Goal: Task Accomplishment & Management: Manage account settings

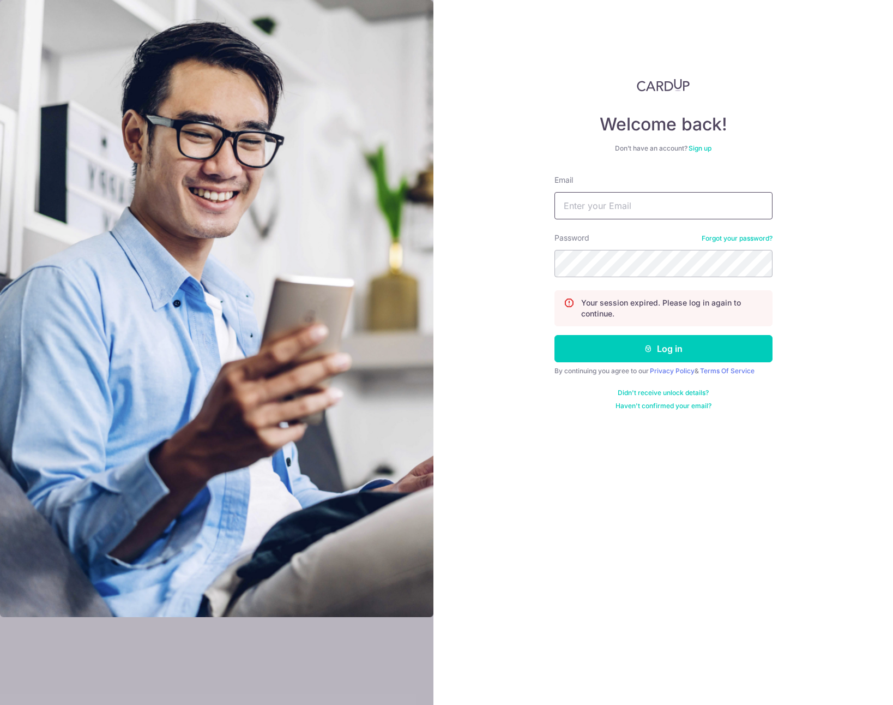
click at [616, 206] on input "Email" at bounding box center [664, 205] width 218 height 27
type input "[EMAIL_ADDRESS][DOMAIN_NAME]"
click at [673, 352] on button "Log in" at bounding box center [664, 348] width 218 height 27
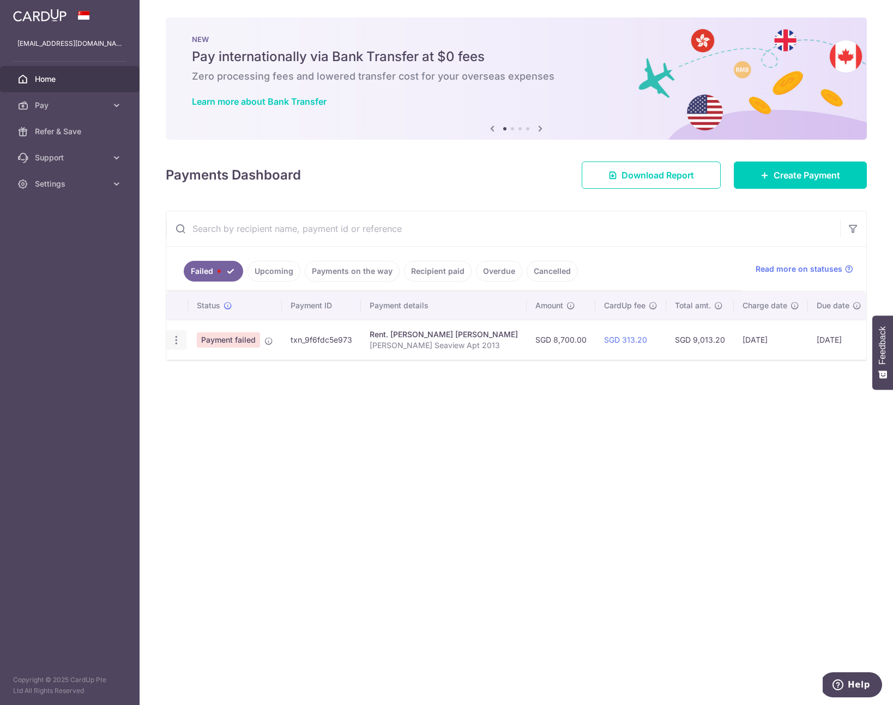
click at [179, 340] on icon "button" at bounding box center [176, 339] width 11 height 11
click at [235, 371] on span "Update payment" at bounding box center [234, 369] width 74 height 13
radio input "true"
type input "8,700.00"
type input "[PERSON_NAME] Seaview Apt 2013"
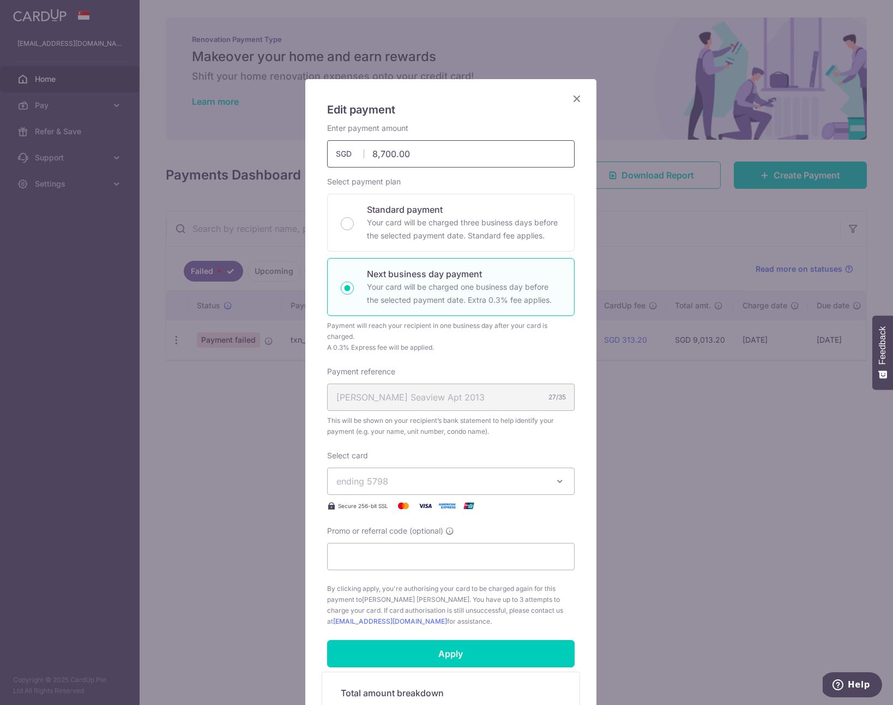
drag, startPoint x: 376, startPoint y: 153, endPoint x: 421, endPoint y: 152, distance: 45.3
click at [421, 152] on input "8,700.00" at bounding box center [451, 153] width 248 height 27
type input "8,000.00"
click at [405, 127] on div "Enter payment amount 8,000.00 8000.00 SGD To change the payment amount, please …" at bounding box center [451, 145] width 248 height 45
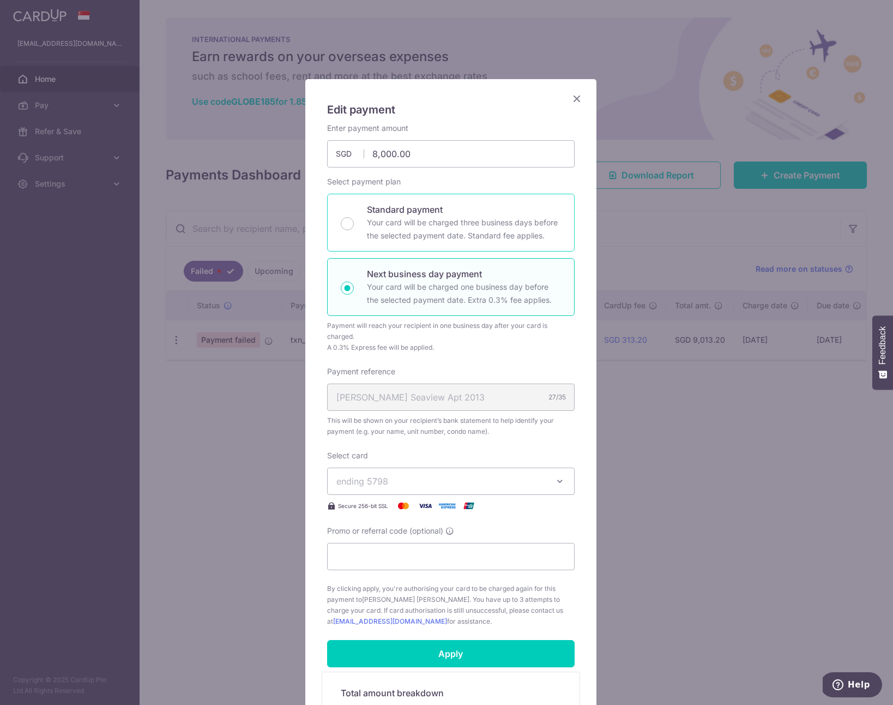
click at [376, 231] on p "Your card will be charged three business days before the selected payment date.…" at bounding box center [464, 229] width 194 height 26
click at [354, 230] on input "Standard payment Your card will be charged three business days before the selec…" at bounding box center [347, 223] width 13 height 13
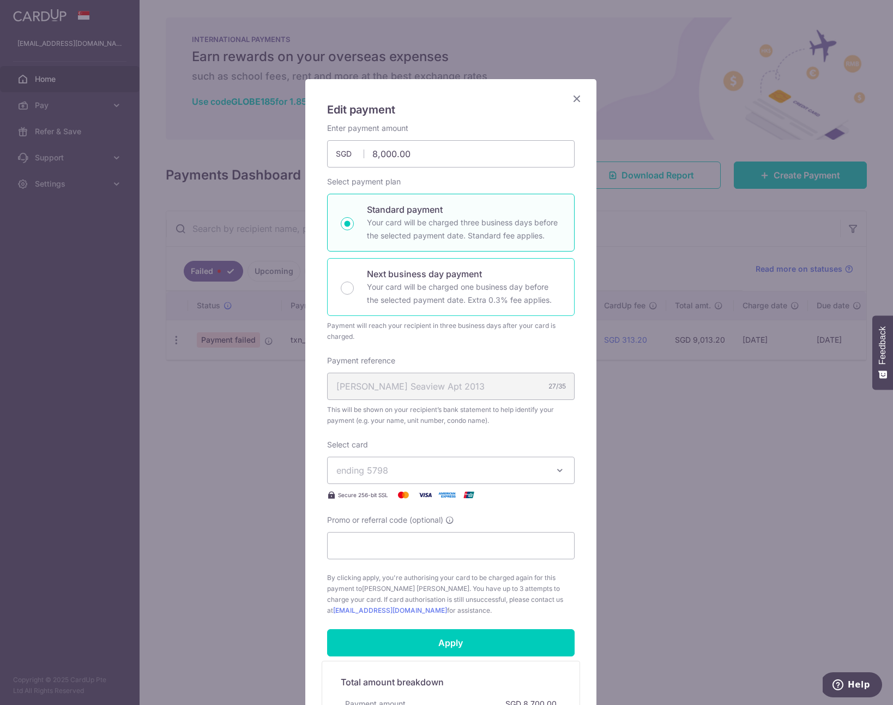
click at [384, 265] on div "Next business day payment Your card will be charged one business day before the…" at bounding box center [451, 287] width 248 height 58
radio input "false"
radio input "true"
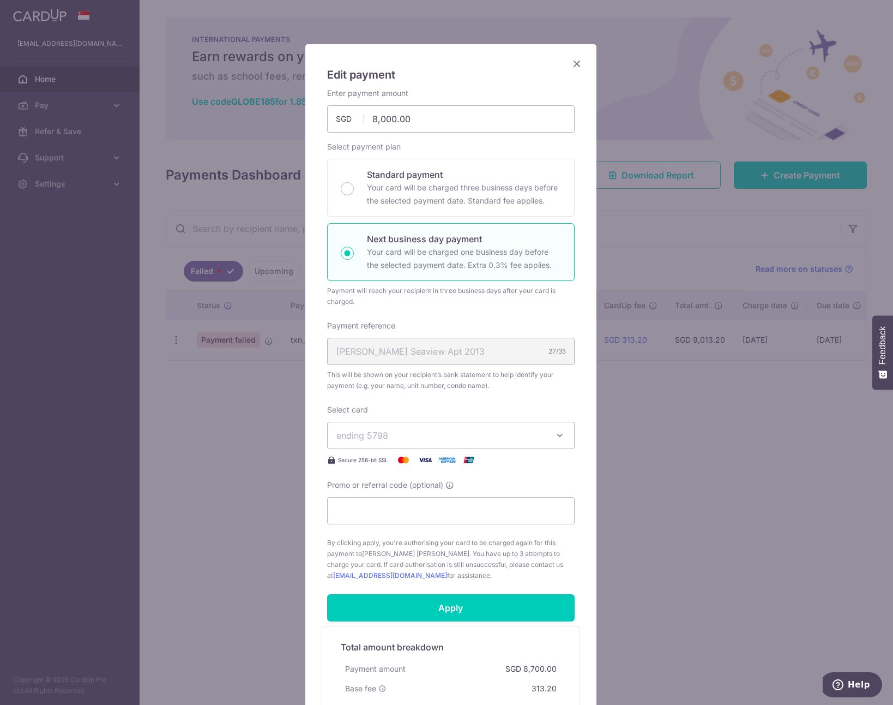
scroll to position [178, 0]
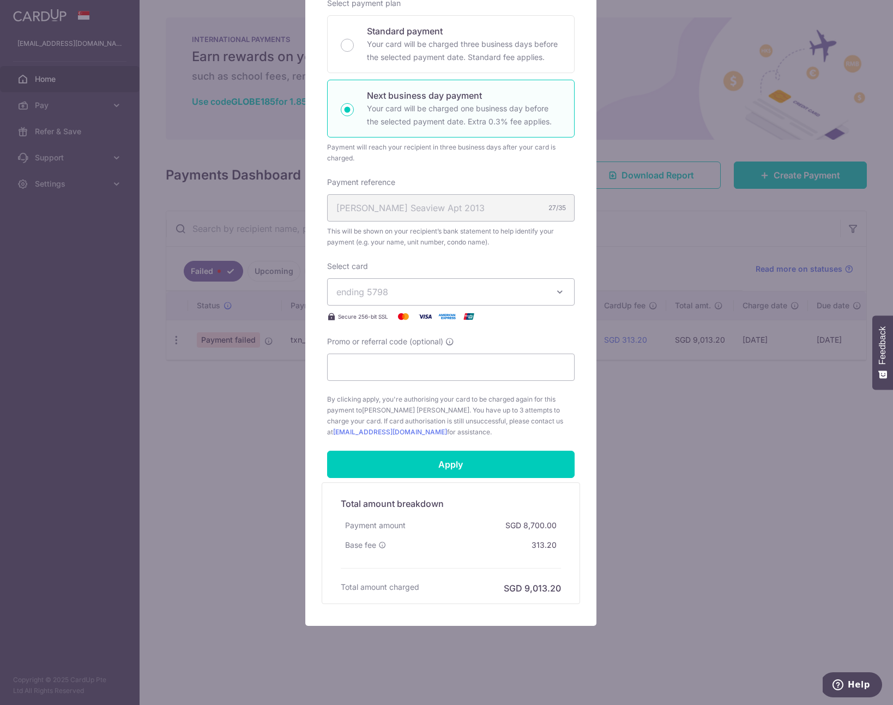
click at [369, 294] on span "ending 5798" at bounding box center [362, 291] width 52 height 11
click at [371, 340] on span "**** 5798" at bounding box center [383, 342] width 41 height 13
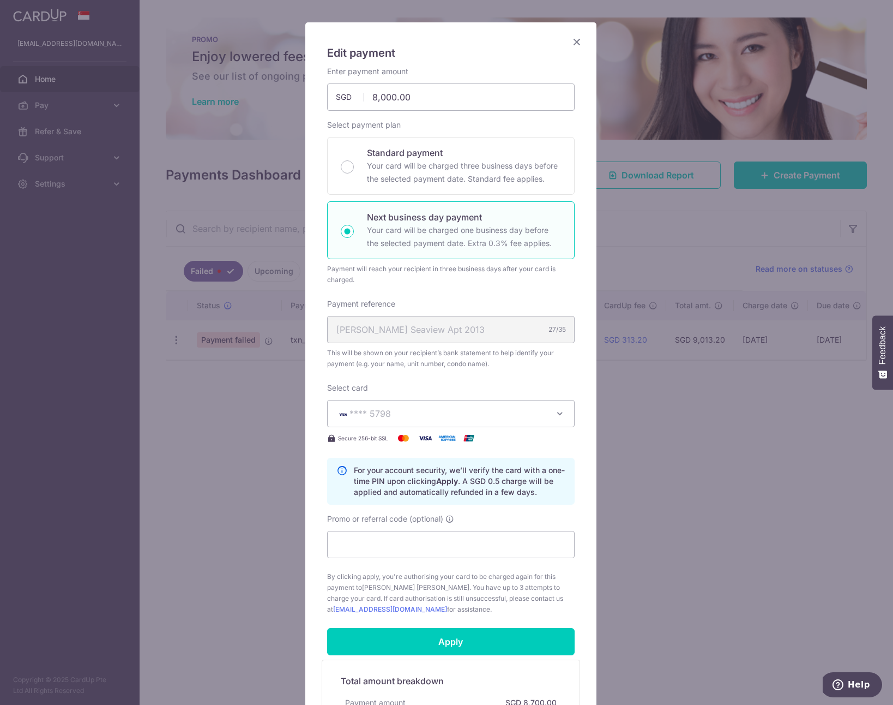
scroll to position [205, 0]
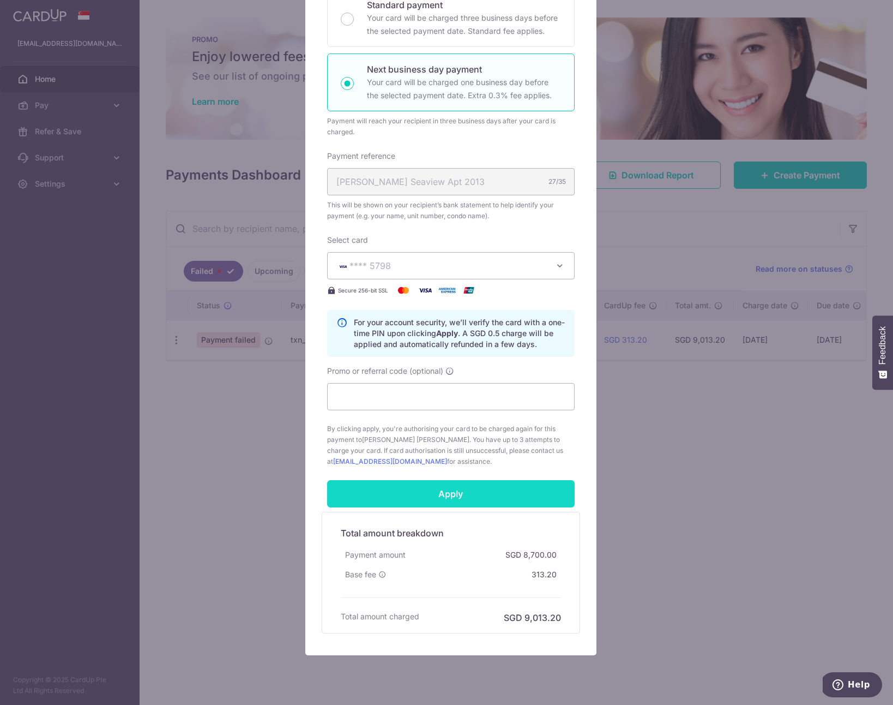
click at [462, 500] on input "Apply" at bounding box center [451, 493] width 248 height 27
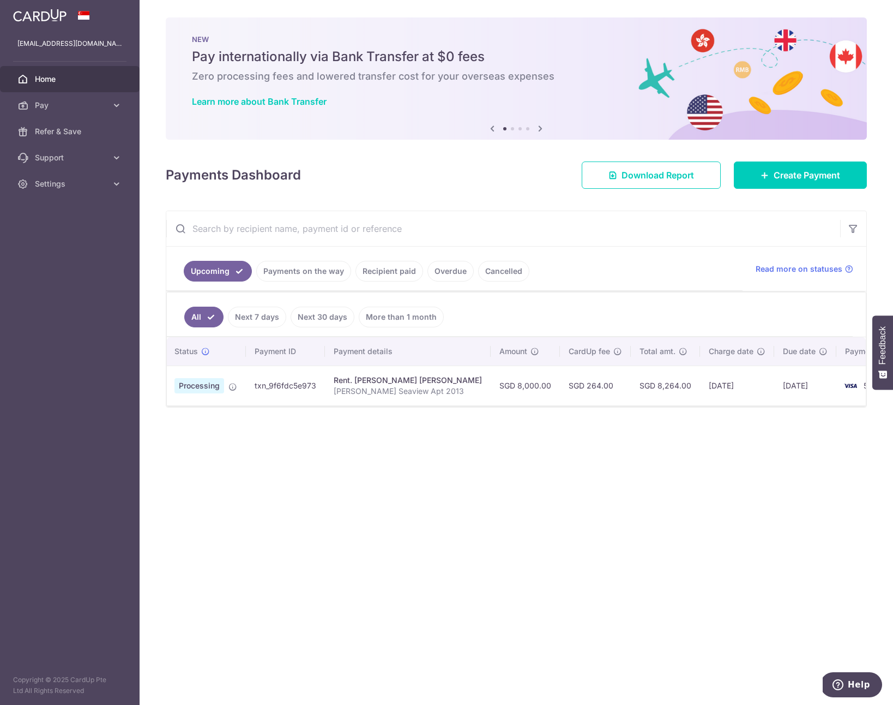
scroll to position [0, 31]
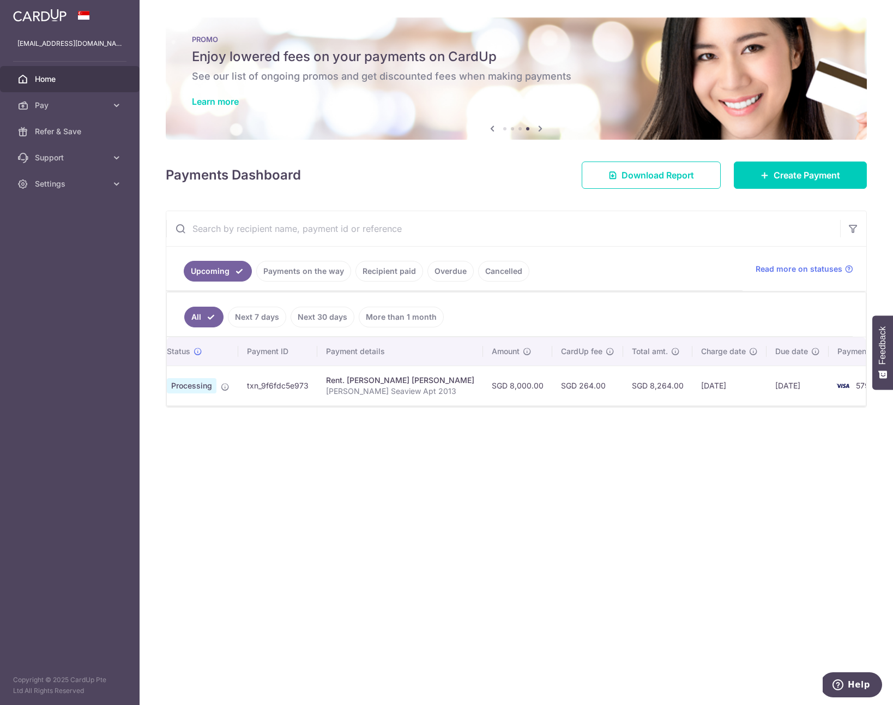
click at [372, 170] on div "Payments Dashboard Download Report Create Payment" at bounding box center [516, 173] width 701 height 32
